Goal: Obtain resource: Download file/media

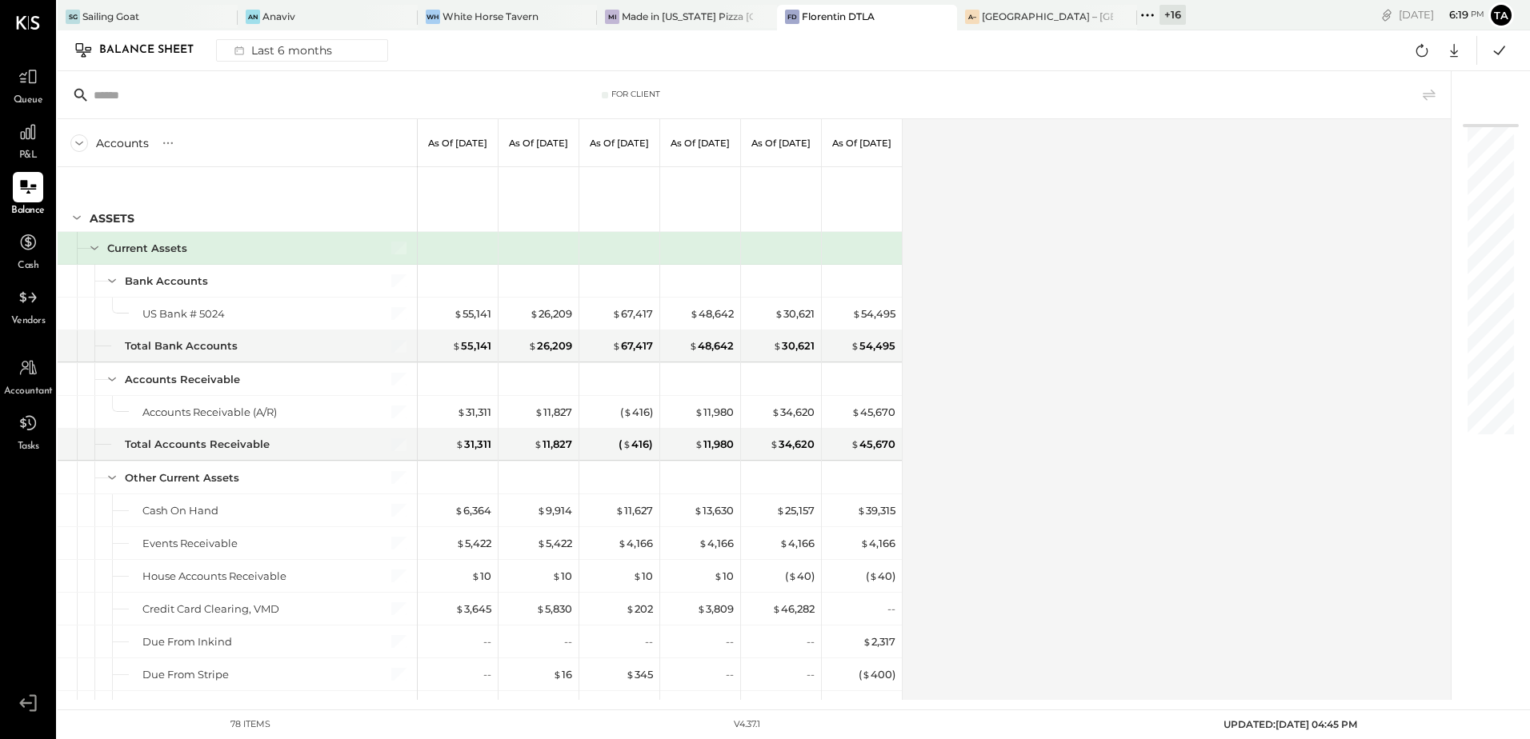
drag, startPoint x: 29, startPoint y: 181, endPoint x: 1109, endPoint y: 402, distance: 1102.4
click at [29, 181] on icon at bounding box center [27, 187] width 19 height 19
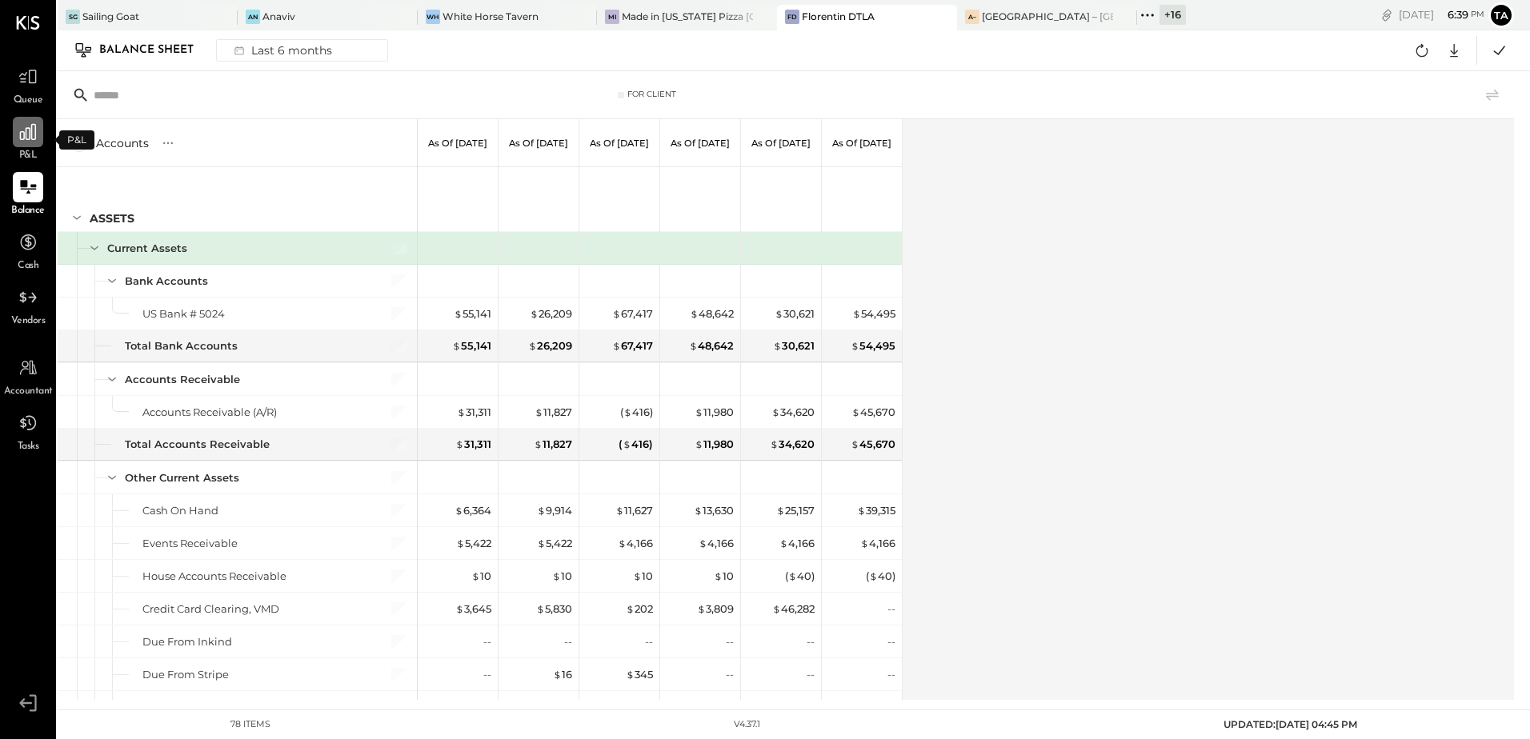
click at [19, 140] on icon at bounding box center [28, 132] width 21 height 21
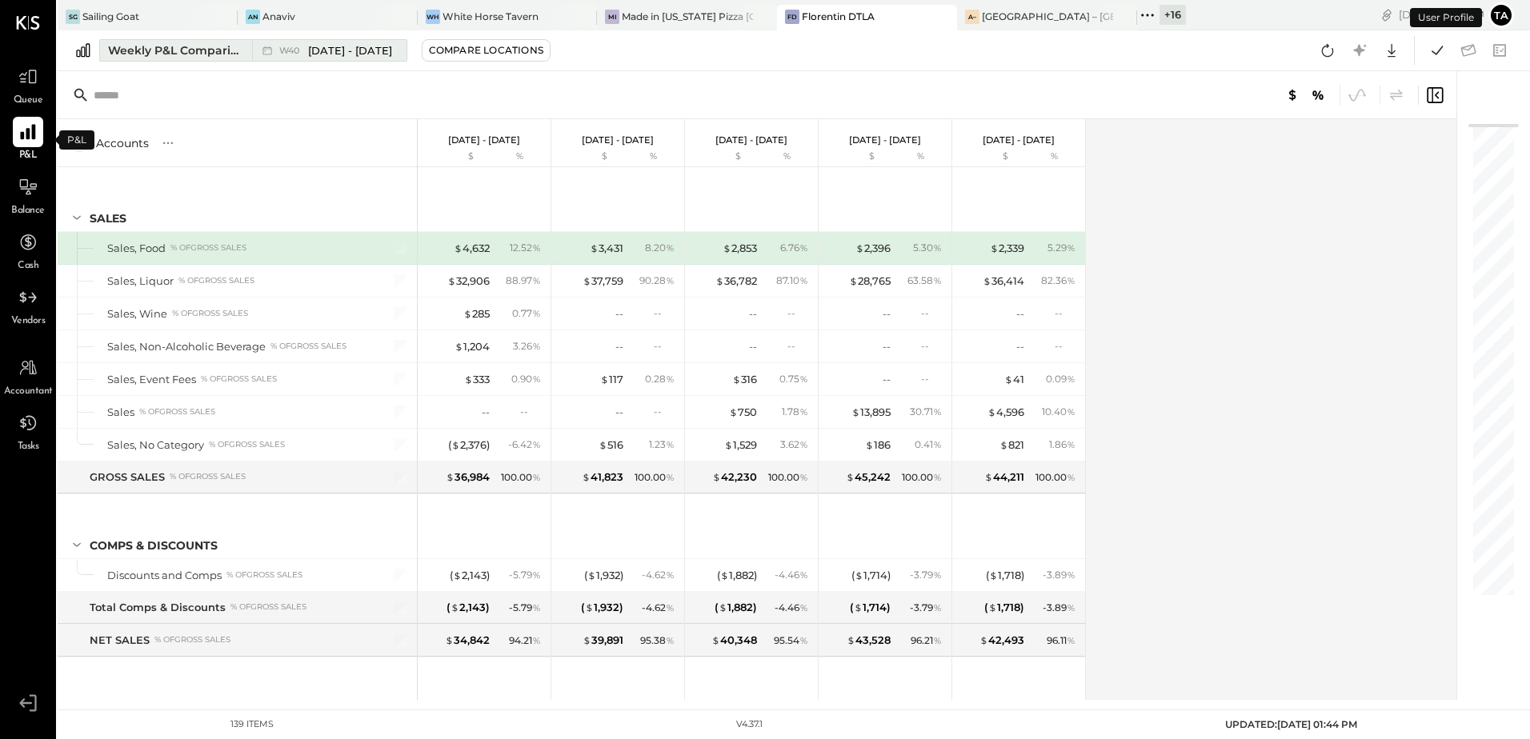
click at [291, 52] on span "W40" at bounding box center [291, 50] width 25 height 9
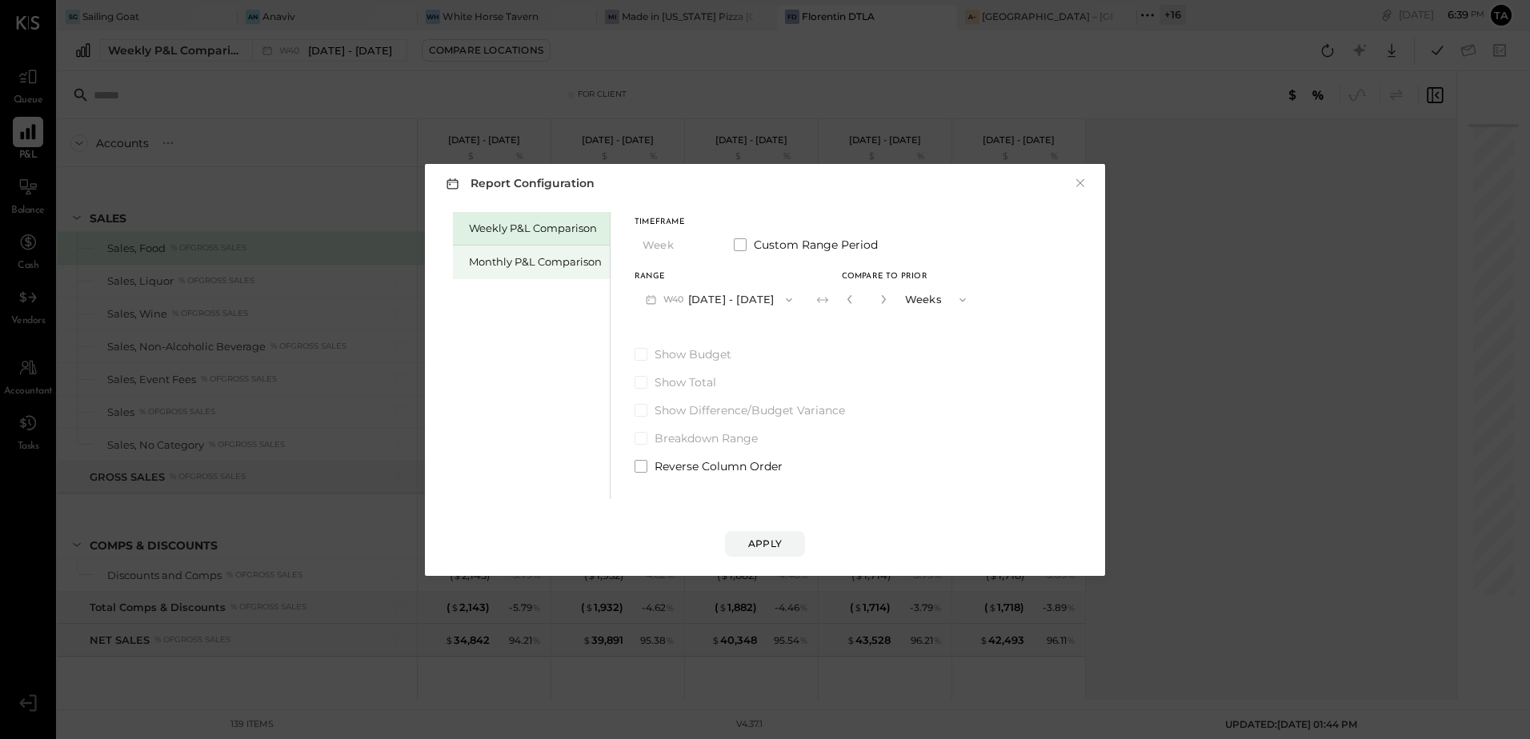
click at [532, 266] on div "Monthly P&L Comparison" at bounding box center [535, 261] width 133 height 15
click at [682, 292] on button "M10 [DATE] - [DATE]" at bounding box center [717, 300] width 166 height 30
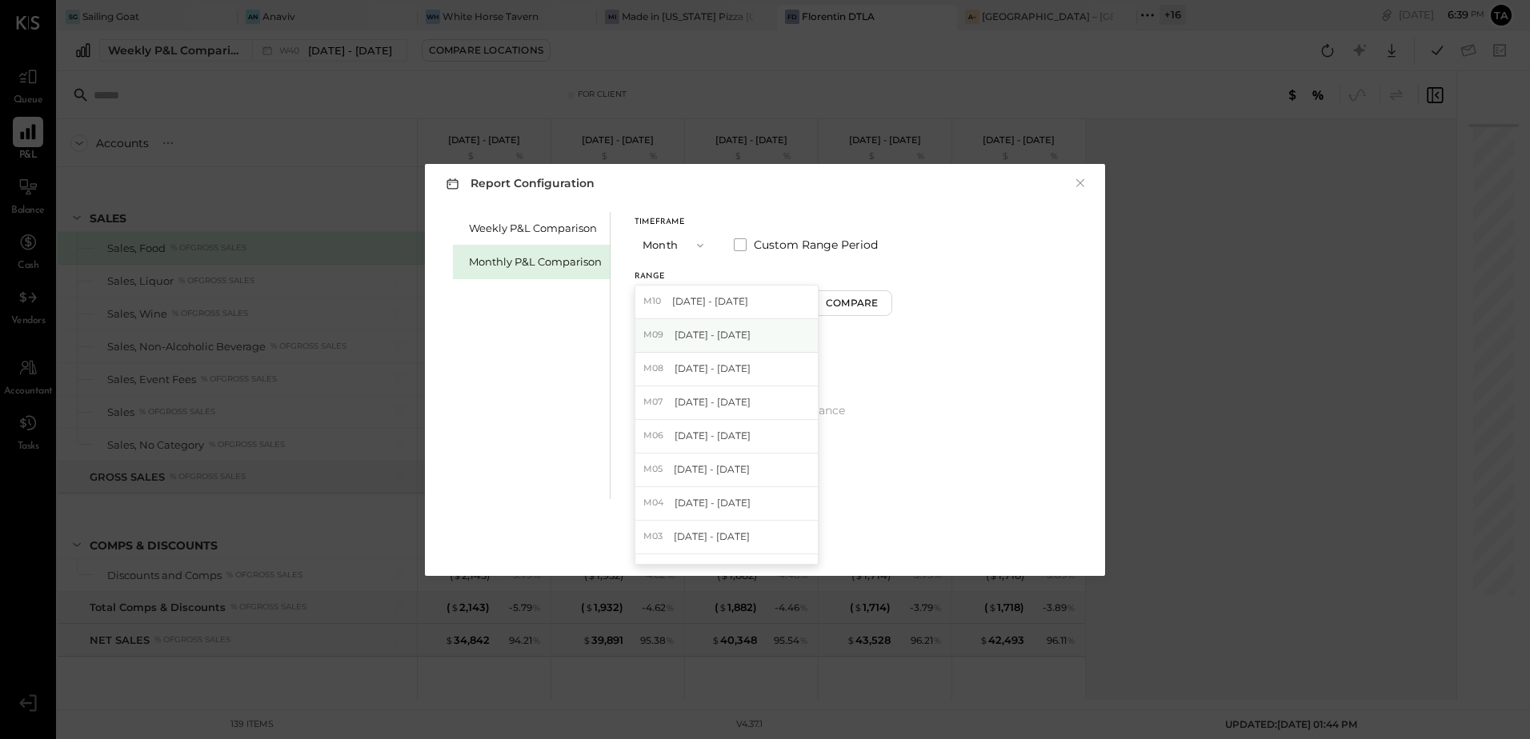
click at [682, 338] on span "[DATE] - [DATE]" at bounding box center [712, 335] width 76 height 14
click at [834, 298] on div "Compare" at bounding box center [854, 303] width 52 height 14
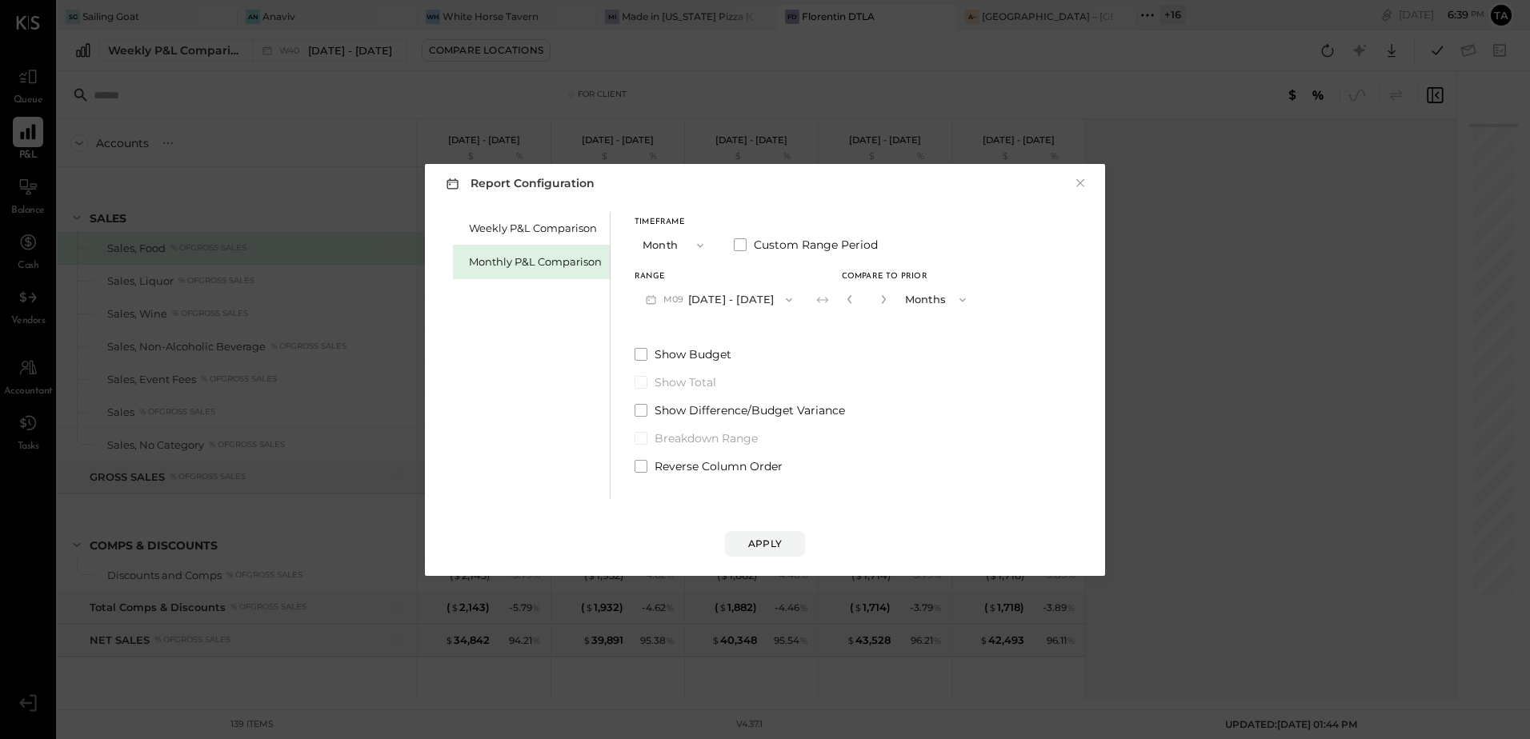
click at [877, 305] on button "button" at bounding box center [883, 299] width 13 height 18
type input "*"
click at [752, 541] on div "Apply" at bounding box center [765, 544] width 34 height 14
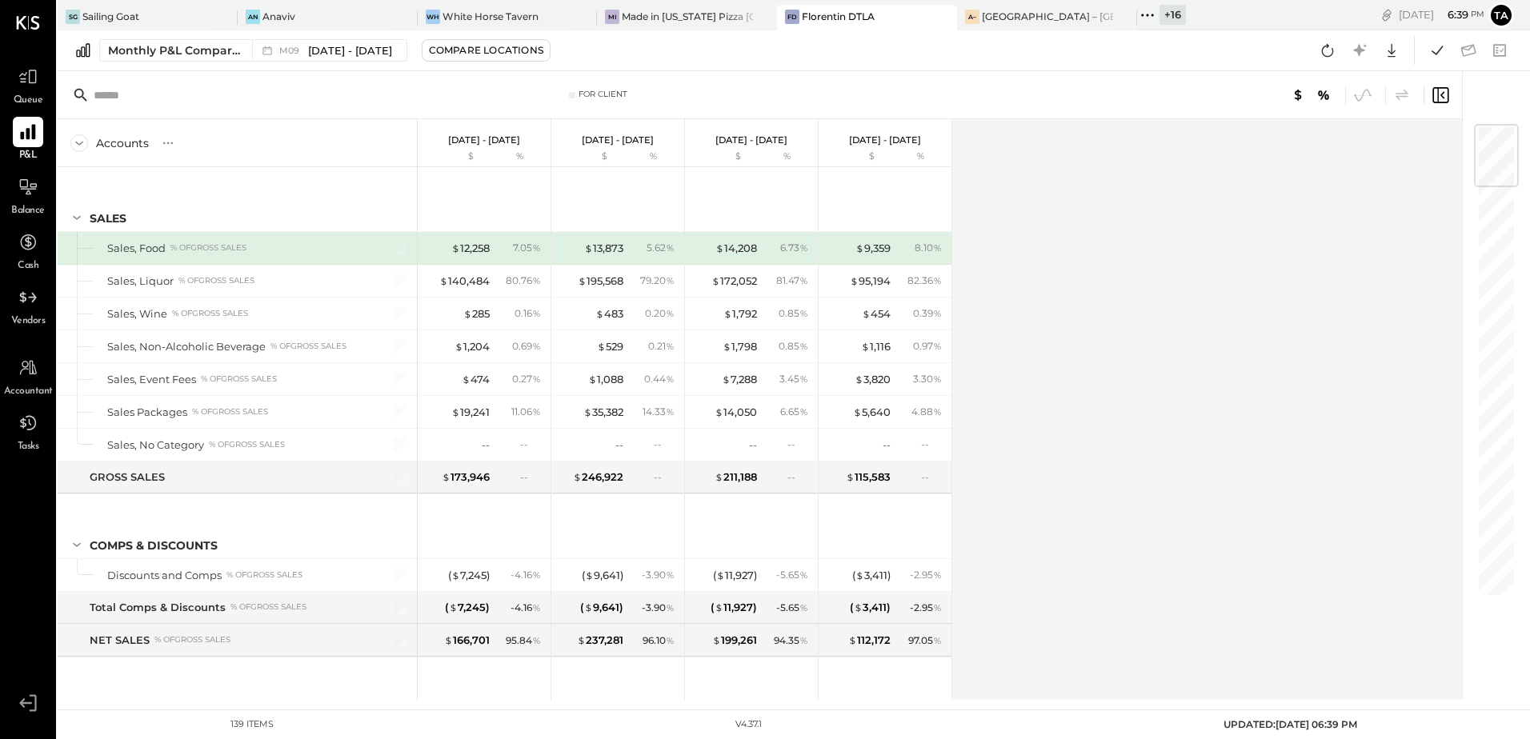
drag, startPoint x: 1094, startPoint y: 477, endPoint x: 1097, endPoint y: 496, distance: 19.5
click at [1094, 477] on div "Accounts S % GL [DATE] - [DATE] $ % [DATE] - [DATE] $ % [DATE] - [DATE] $ % [DA…" at bounding box center [761, 409] width 1406 height 581
click at [1175, 474] on div "Accounts S % GL [DATE] - [DATE] $ % [DATE] - [DATE] $ % [DATE] - [DATE] $ % [DA…" at bounding box center [761, 409] width 1406 height 581
click at [1390, 53] on icon at bounding box center [1391, 51] width 8 height 14
click at [1332, 144] on div "Excel" at bounding box center [1342, 144] width 128 height 34
